Goal: Information Seeking & Learning: Learn about a topic

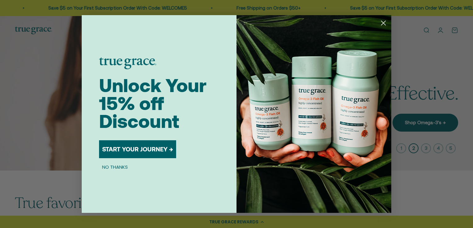
click at [382, 21] on circle "Close dialog" at bounding box center [383, 23] width 10 height 10
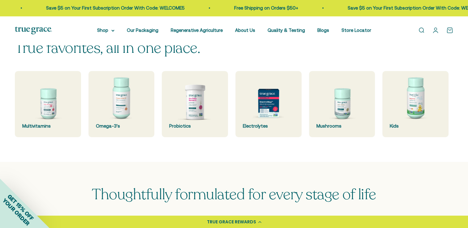
scroll to position [155, 0]
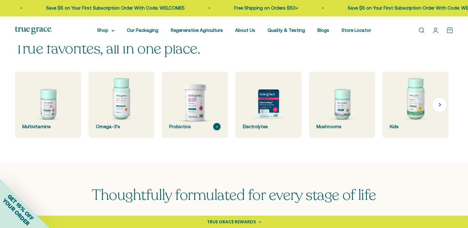
click at [196, 96] on img at bounding box center [195, 105] width 70 height 70
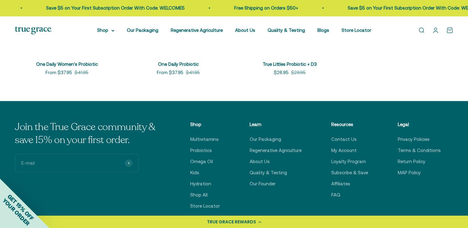
scroll to position [278, 0]
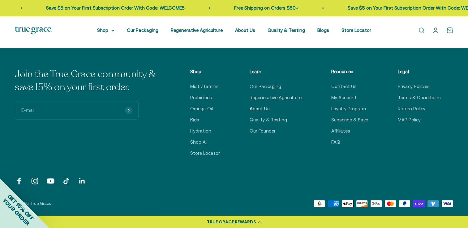
click at [253, 107] on link "About Us" at bounding box center [260, 108] width 20 height 7
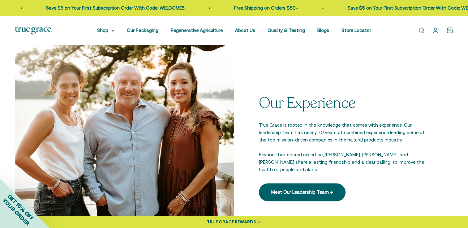
scroll to position [866, 0]
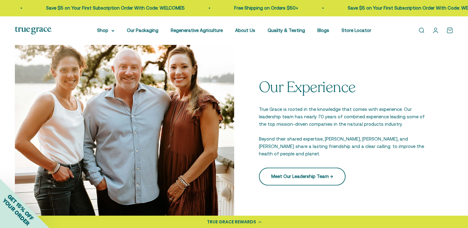
click at [314, 178] on link "Meet Our Leadership Team →" at bounding box center [302, 177] width 87 height 18
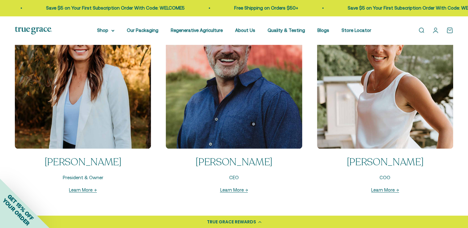
scroll to position [681, 0]
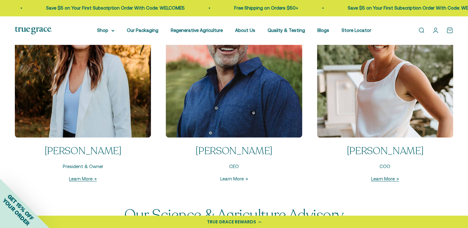
click at [237, 179] on link "Learn More →" at bounding box center [234, 178] width 28 height 5
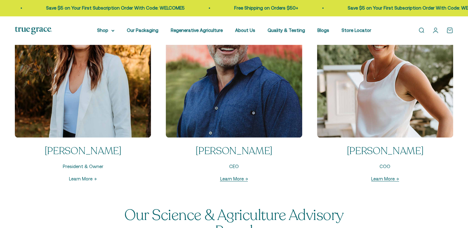
click at [84, 179] on link "Learn More →" at bounding box center [83, 178] width 28 height 5
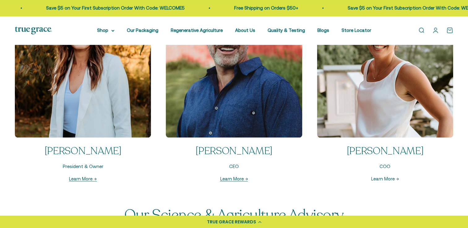
click at [380, 178] on link "Learn More →" at bounding box center [385, 178] width 28 height 5
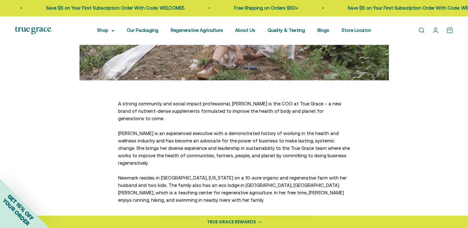
scroll to position [186, 0]
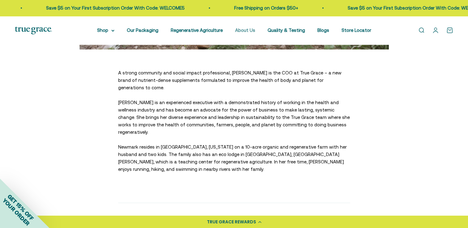
click at [253, 31] on link "About Us" at bounding box center [245, 30] width 20 height 5
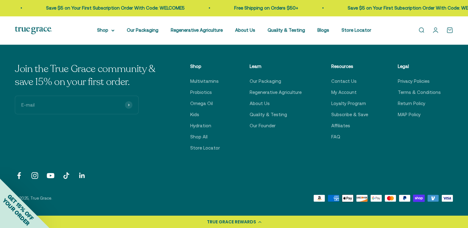
scroll to position [1547, 0]
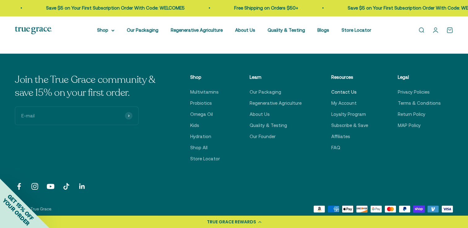
click at [345, 93] on link "Contact Us" at bounding box center [343, 91] width 25 height 7
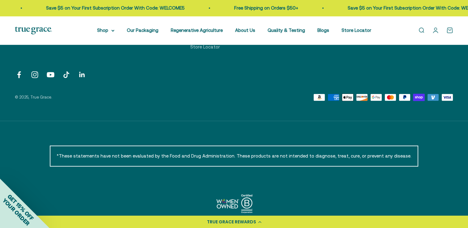
scroll to position [412, 0]
